Goal: Transaction & Acquisition: Purchase product/service

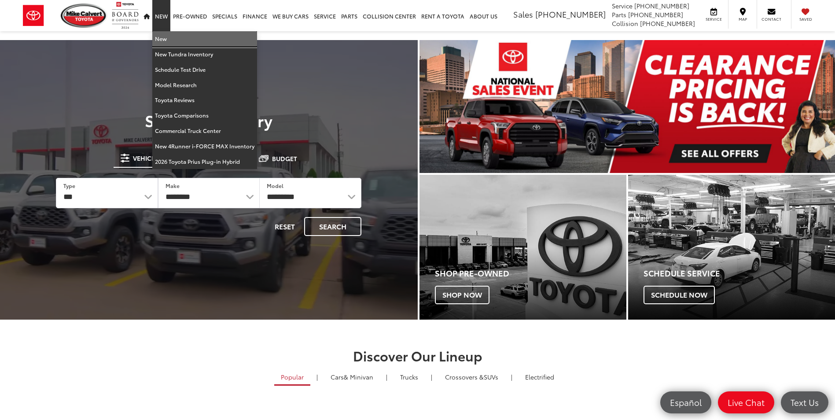
click at [167, 34] on link "New" at bounding box center [204, 38] width 105 height 15
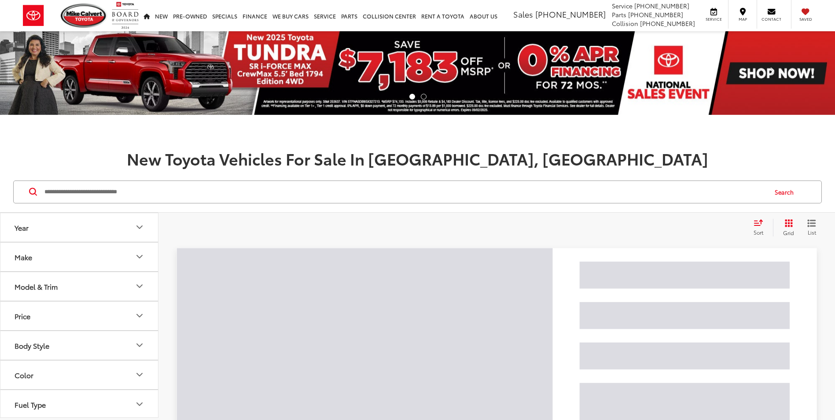
click at [176, 189] on input "Search by Make, Model, or Keyword" at bounding box center [405, 191] width 722 height 21
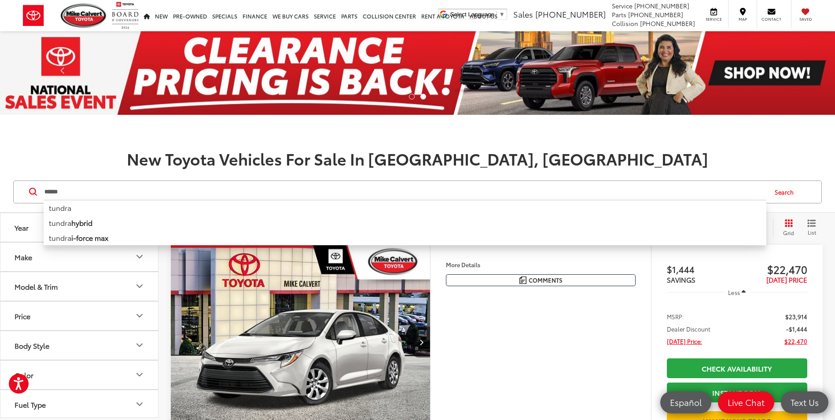
type input "******"
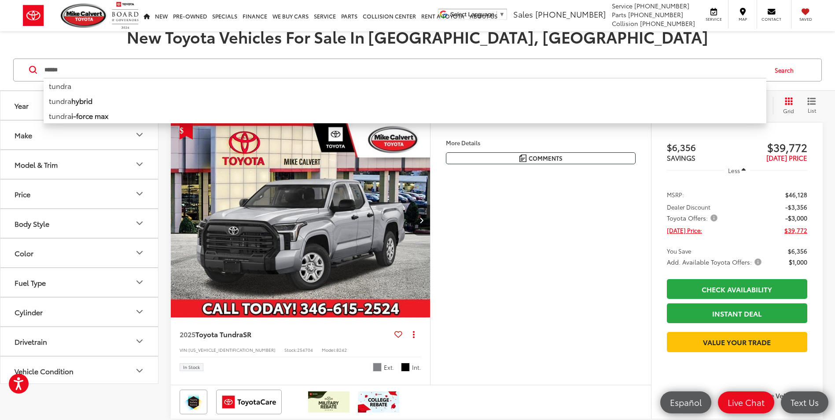
scroll to position [132, 0]
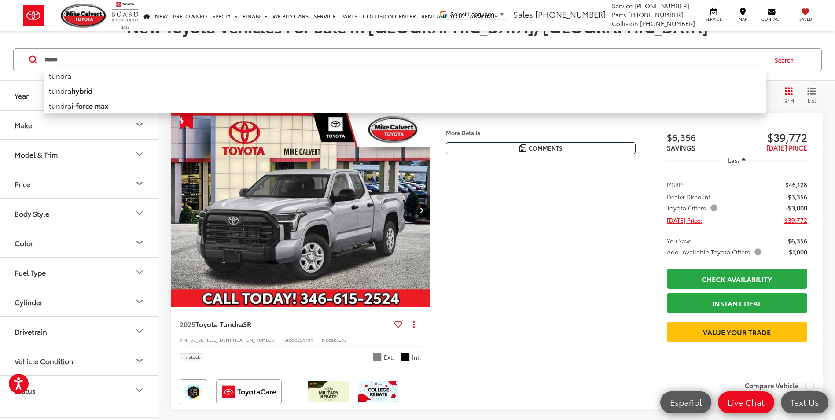
click at [732, 133] on span "$6,356" at bounding box center [701, 136] width 70 height 13
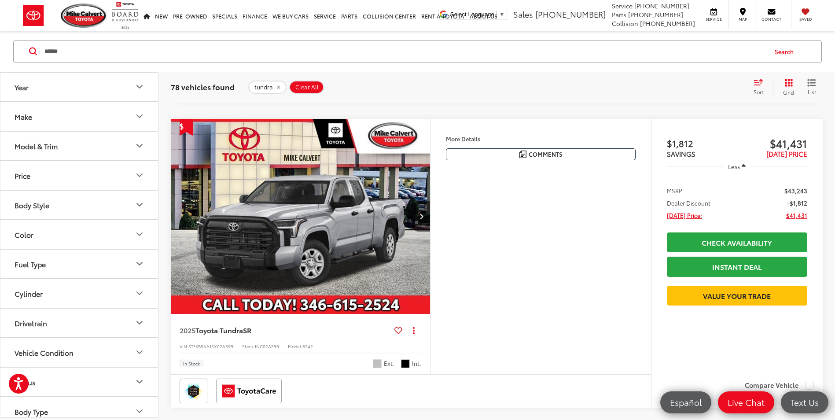
scroll to position [440, 0]
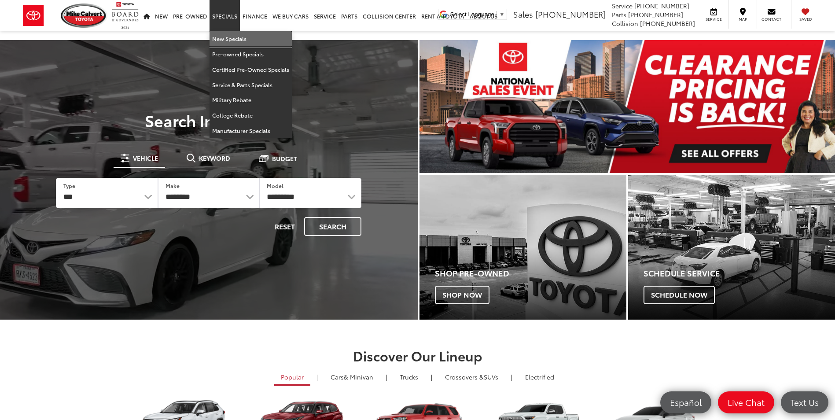
click at [236, 40] on link "New Specials" at bounding box center [250, 38] width 82 height 15
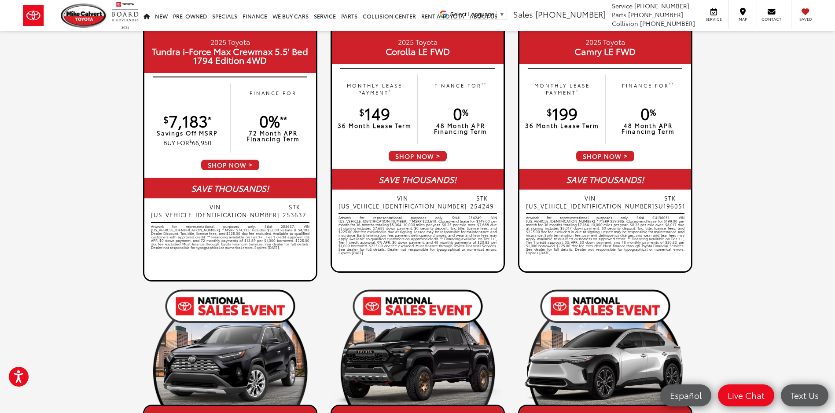
scroll to position [220, 0]
